Goal: Task Accomplishment & Management: Manage account settings

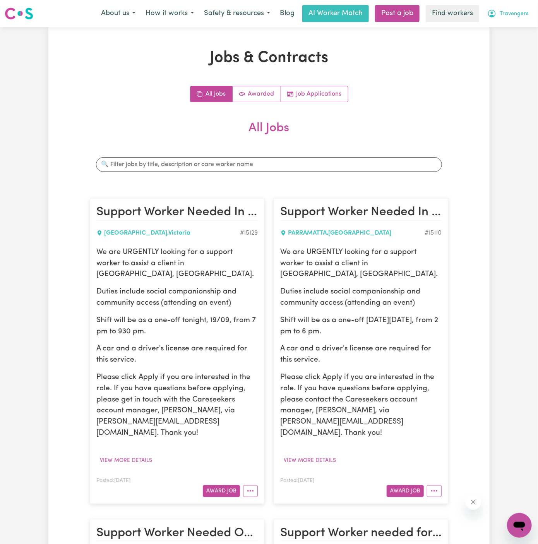
click at [513, 14] on span "Travengers" at bounding box center [514, 14] width 29 height 9
click at [513, 37] on link "Logout" at bounding box center [502, 44] width 61 height 15
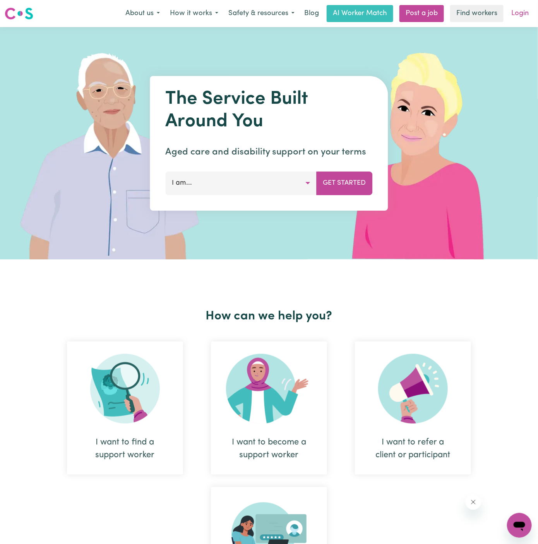
click at [521, 13] on link "Login" at bounding box center [520, 13] width 27 height 17
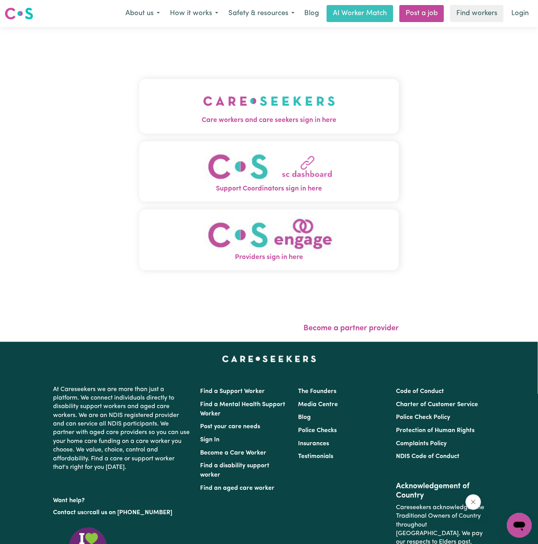
click at [276, 100] on img "Care workers and care seekers sign in here" at bounding box center [269, 101] width 132 height 29
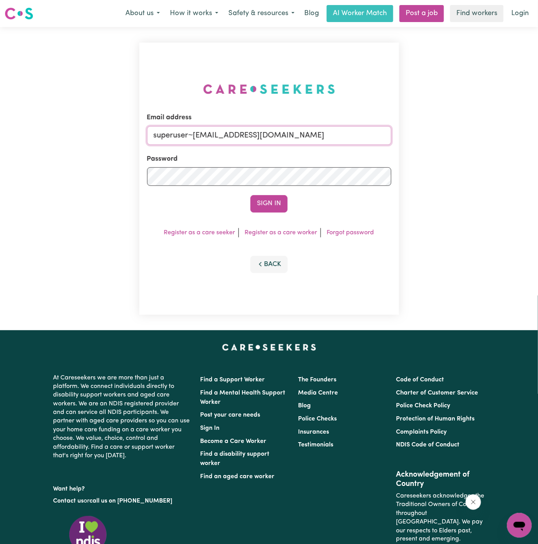
drag, startPoint x: 195, startPoint y: 136, endPoint x: 364, endPoint y: 135, distance: 168.8
click at [364, 135] on input "superuser~[EMAIL_ADDRESS][DOMAIN_NAME]" at bounding box center [269, 135] width 244 height 19
drag, startPoint x: 194, startPoint y: 136, endPoint x: 344, endPoint y: 131, distance: 149.9
click at [344, 131] on input "superuser~[EMAIL_ADDRESS][DOMAIN_NAME]" at bounding box center [269, 135] width 244 height 19
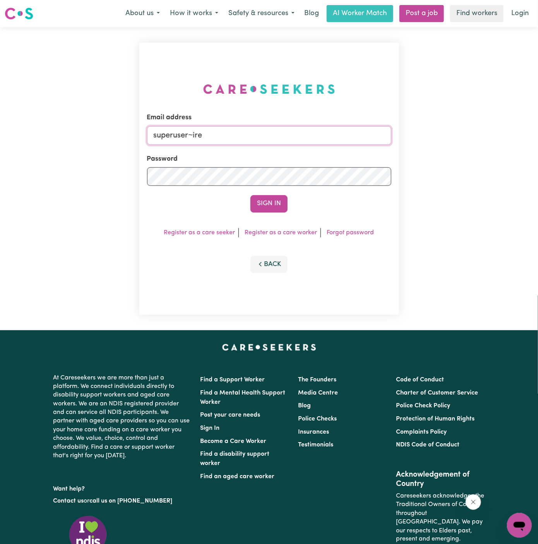
type input "[EMAIL_ADDRESS][DOMAIN_NAME]"
click at [282, 197] on button "Sign In" at bounding box center [268, 203] width 37 height 17
